Goal: Task Accomplishment & Management: Use online tool/utility

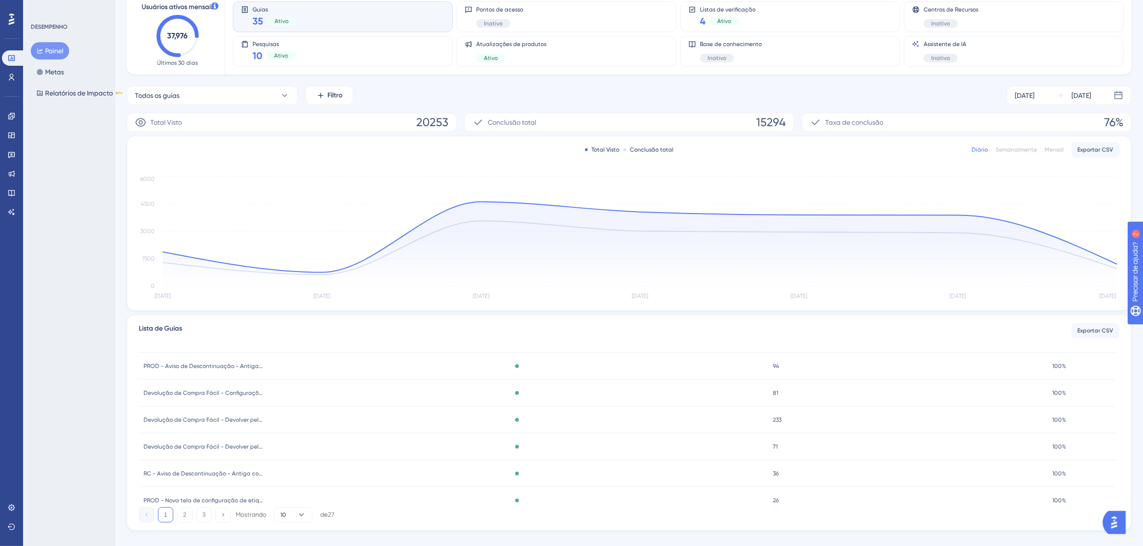
scroll to position [75, 0]
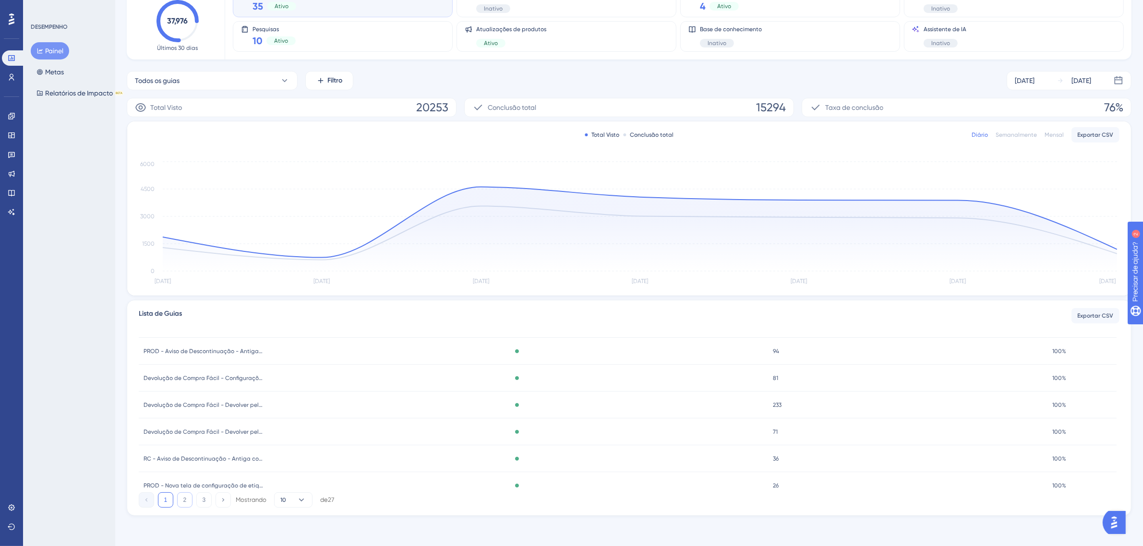
click at [179, 500] on button "2" at bounding box center [184, 500] width 15 height 15
click at [199, 499] on button "3" at bounding box center [203, 500] width 15 height 15
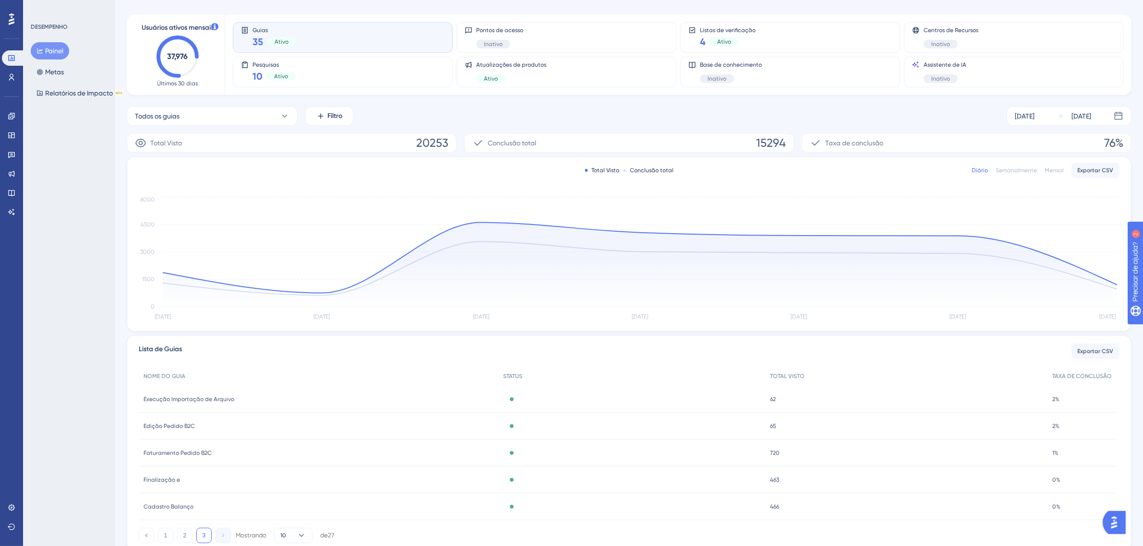
scroll to position [0, 0]
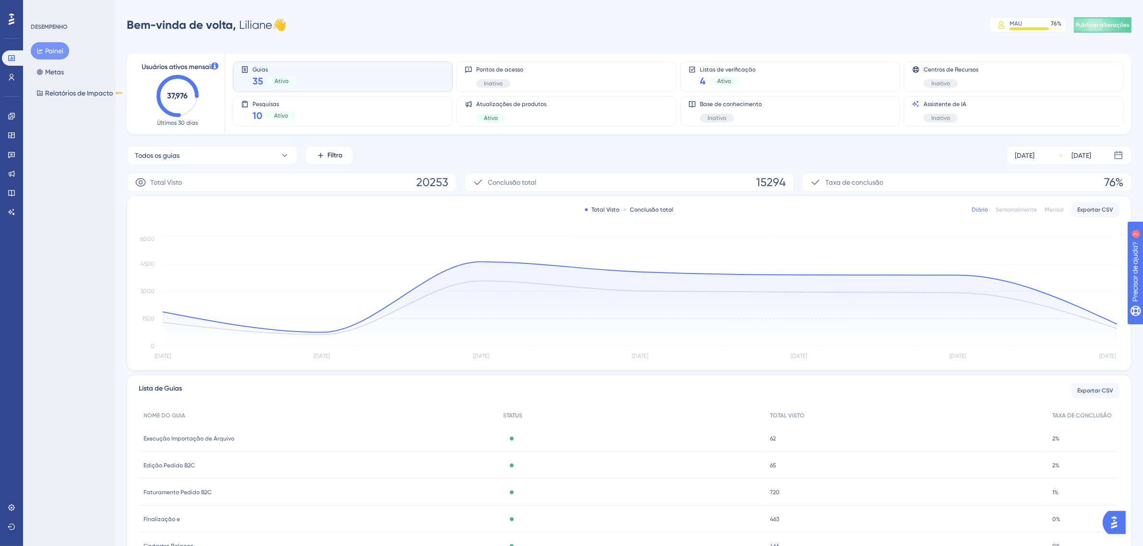
click at [262, 77] on font "35" at bounding box center [258, 81] width 11 height 12
click at [258, 78] on font "35" at bounding box center [258, 81] width 11 height 12
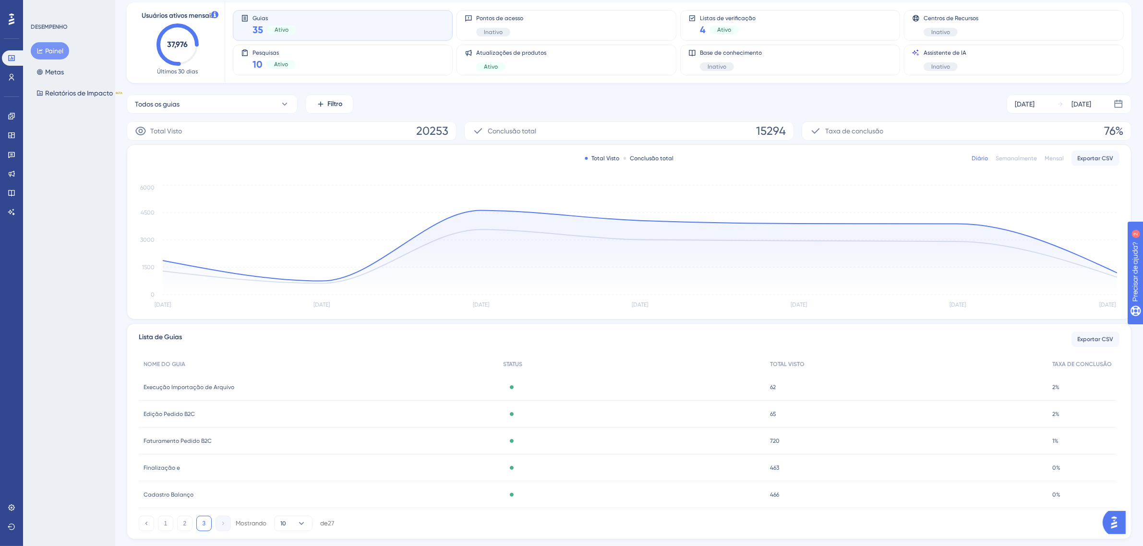
scroll to position [75, 0]
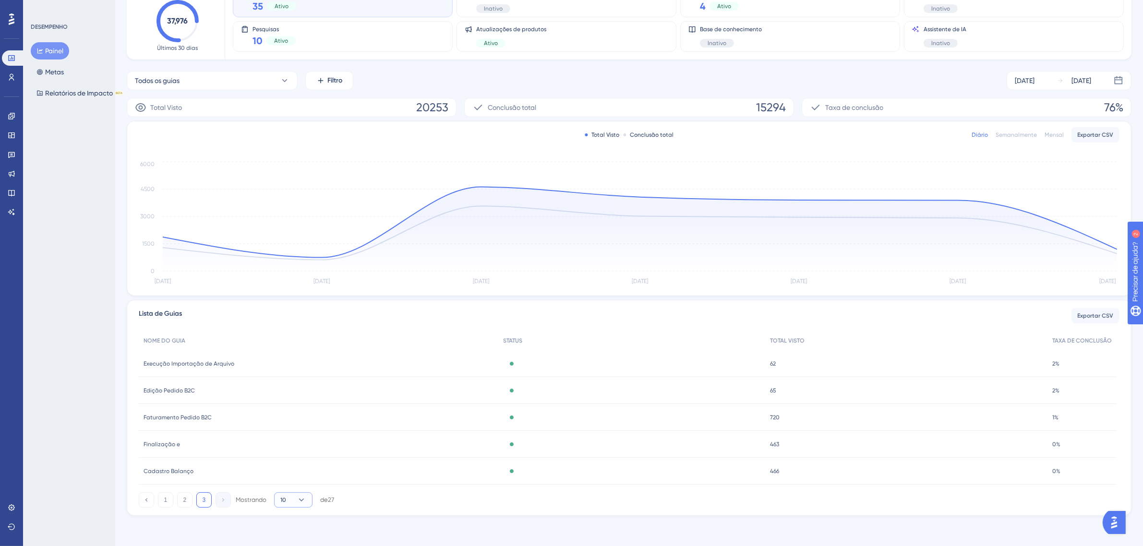
click at [295, 495] on button "10" at bounding box center [293, 500] width 38 height 15
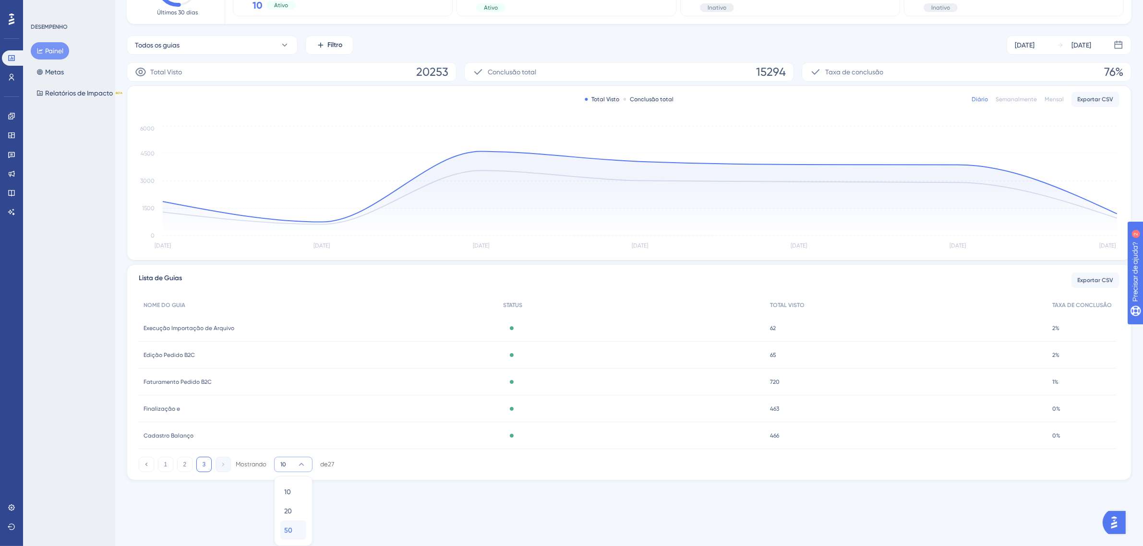
click at [289, 531] on font "50" at bounding box center [288, 531] width 8 height 8
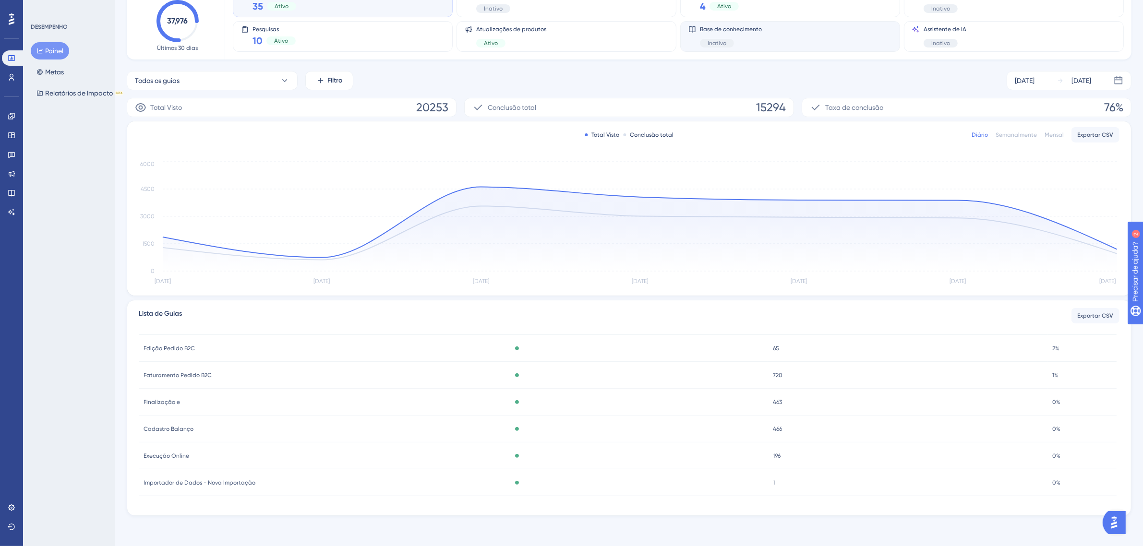
scroll to position [401, 0]
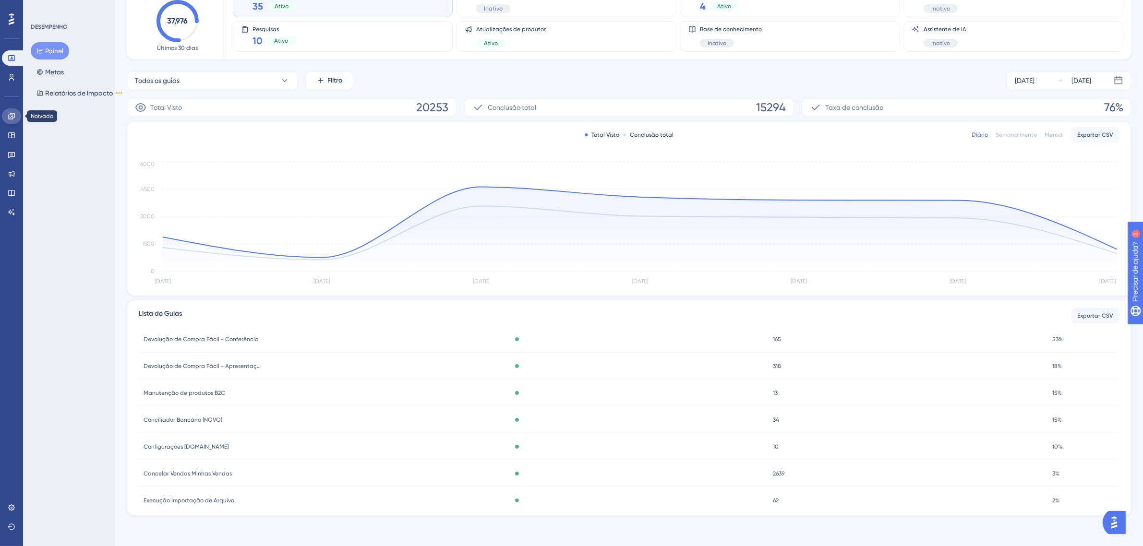
click at [12, 117] on icon at bounding box center [12, 116] width 8 height 8
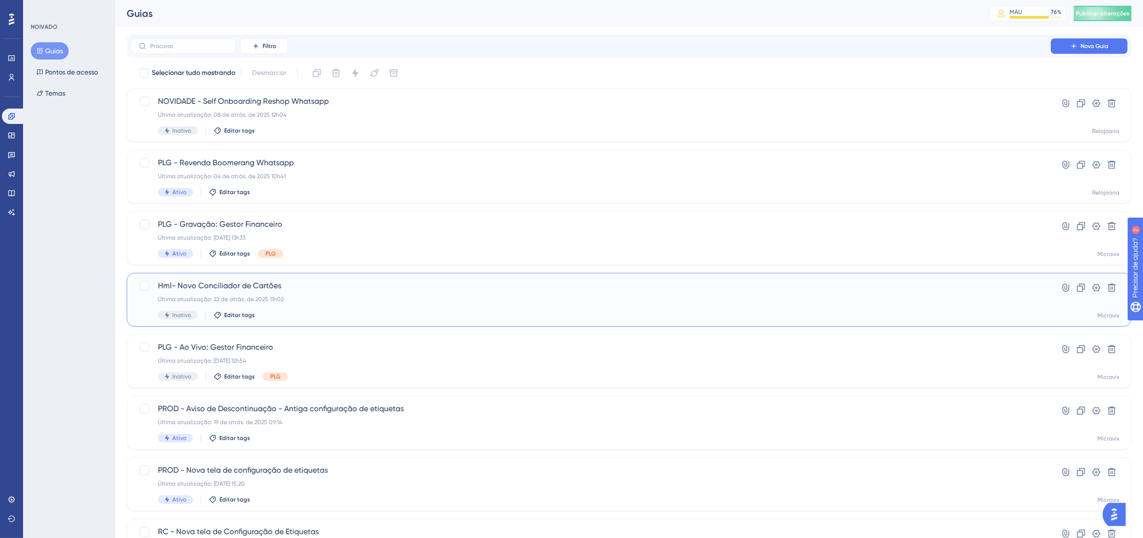
click at [359, 311] on div "Inativo Editar tags" at bounding box center [591, 315] width 866 height 9
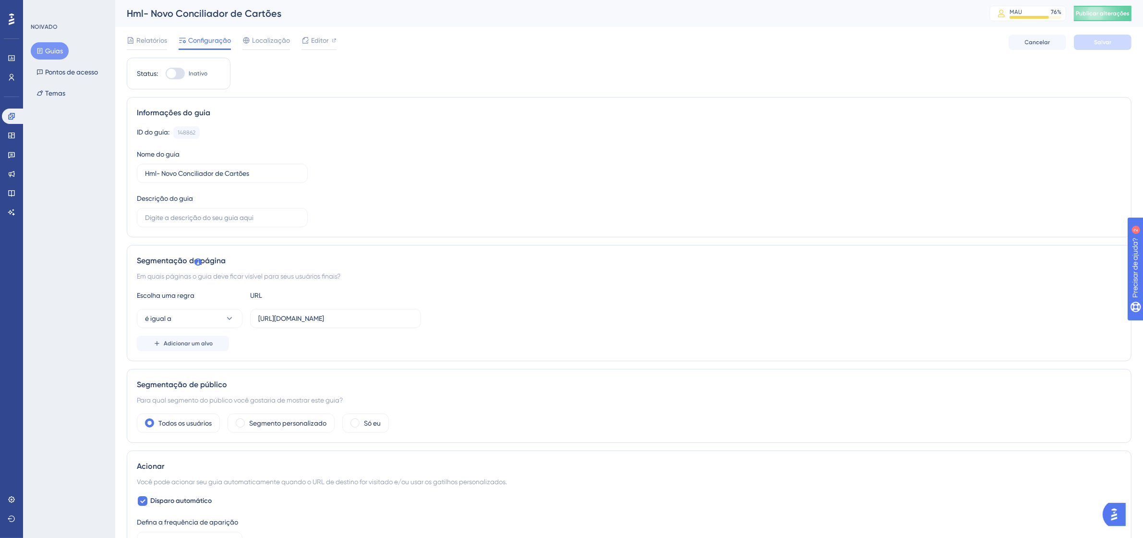
click at [336, 41] on div "Relatórios Configuração Localização Editor [PERSON_NAME]" at bounding box center [629, 42] width 1005 height 31
click at [324, 41] on font "Editor" at bounding box center [320, 40] width 18 height 8
